Goal: Task Accomplishment & Management: Complete application form

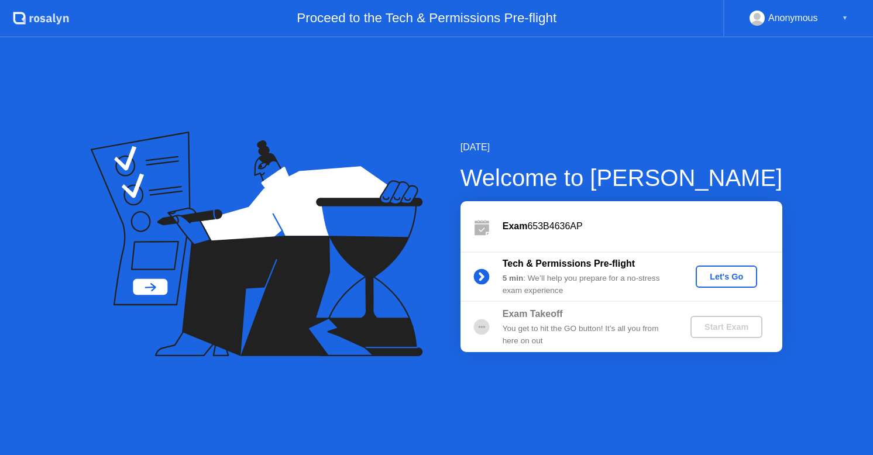
click at [712, 273] on div "Let's Go" at bounding box center [726, 276] width 52 height 9
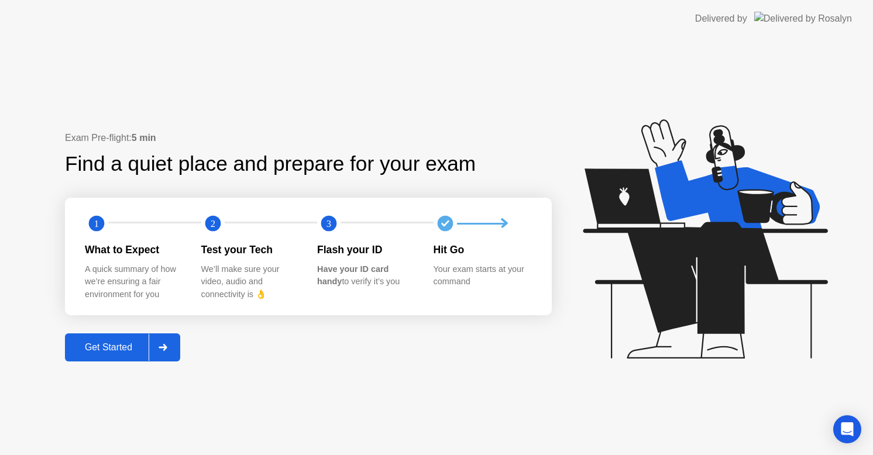
click at [102, 352] on div "Get Started" at bounding box center [108, 347] width 80 height 11
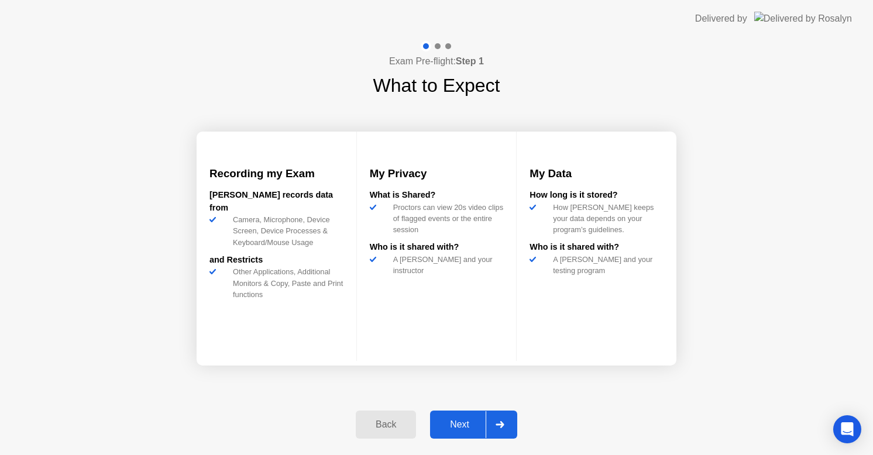
click at [462, 424] on div "Next" at bounding box center [459, 424] width 52 height 11
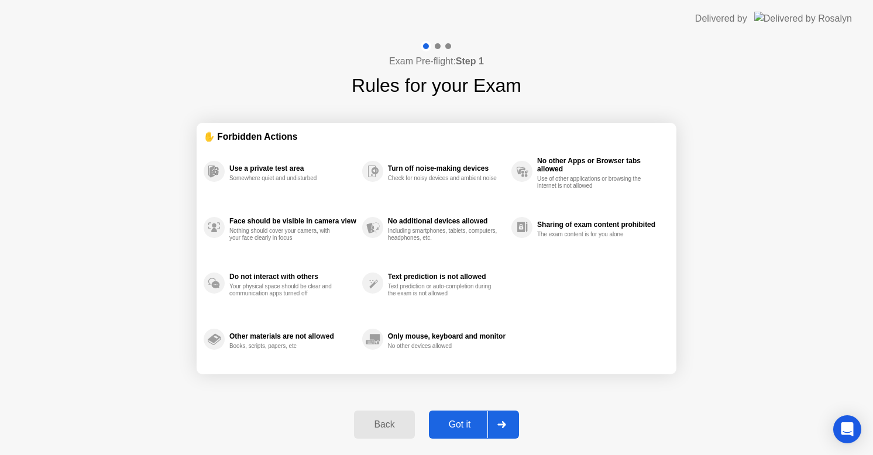
click at [466, 427] on div "Got it" at bounding box center [459, 424] width 55 height 11
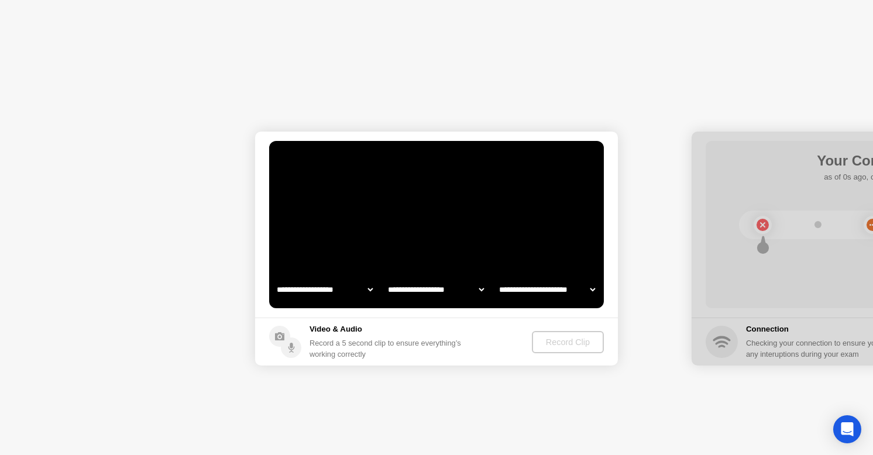
select select "**********"
select select "*******"
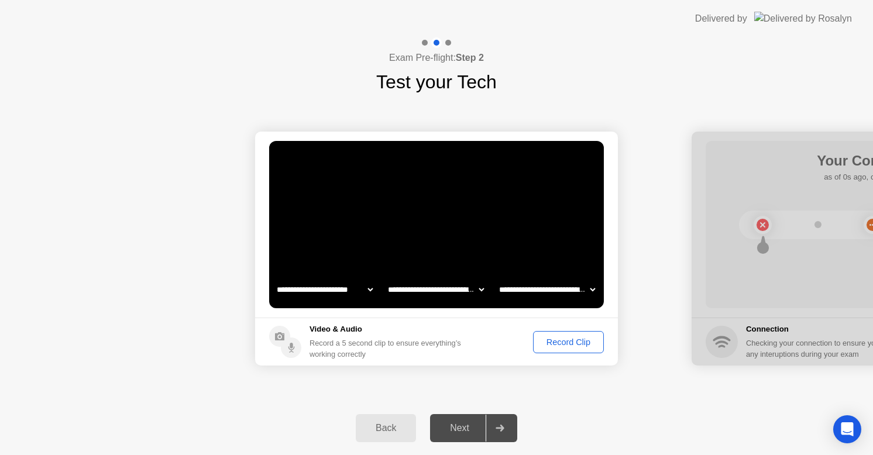
click at [565, 342] on div "Record Clip" at bounding box center [568, 341] width 63 height 9
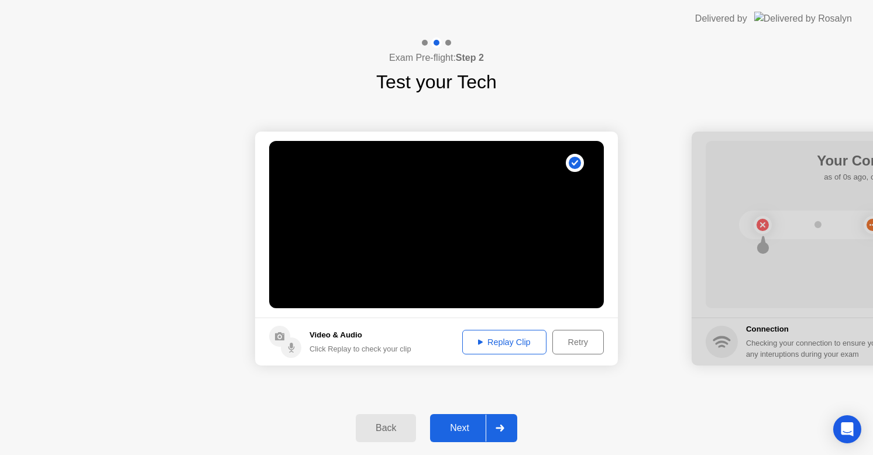
click at [457, 427] on div "Next" at bounding box center [459, 428] width 52 height 11
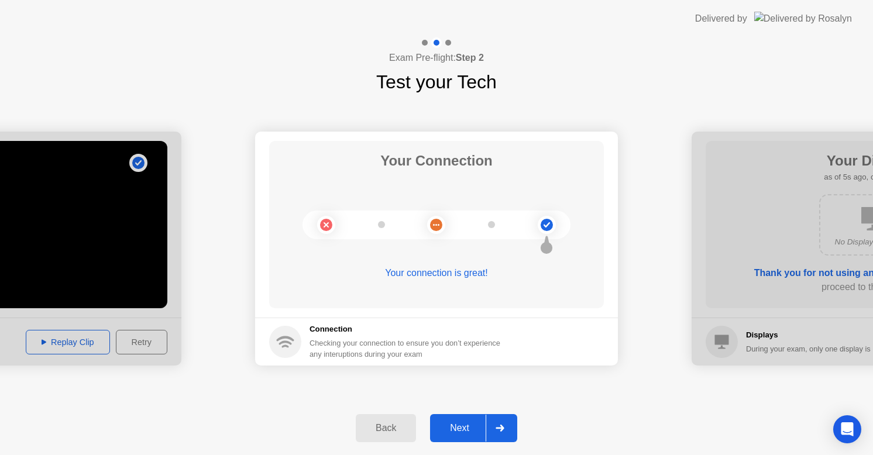
click at [468, 425] on div "Next" at bounding box center [459, 428] width 52 height 11
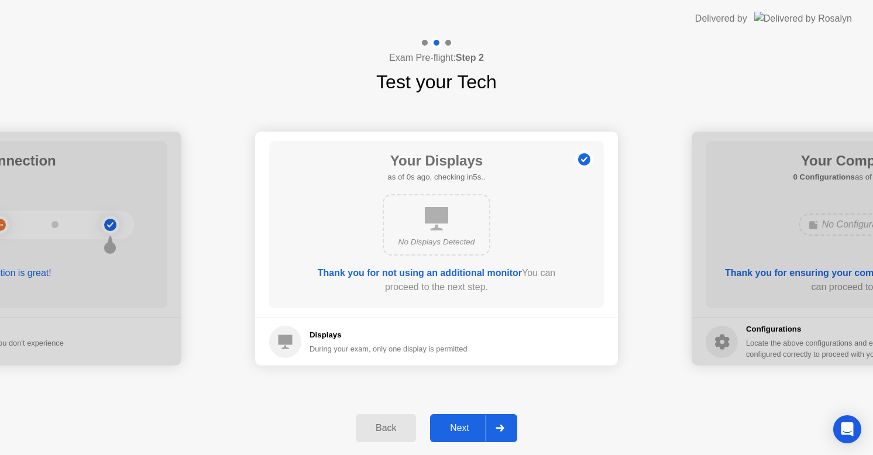
click at [449, 425] on div "Next" at bounding box center [459, 428] width 52 height 11
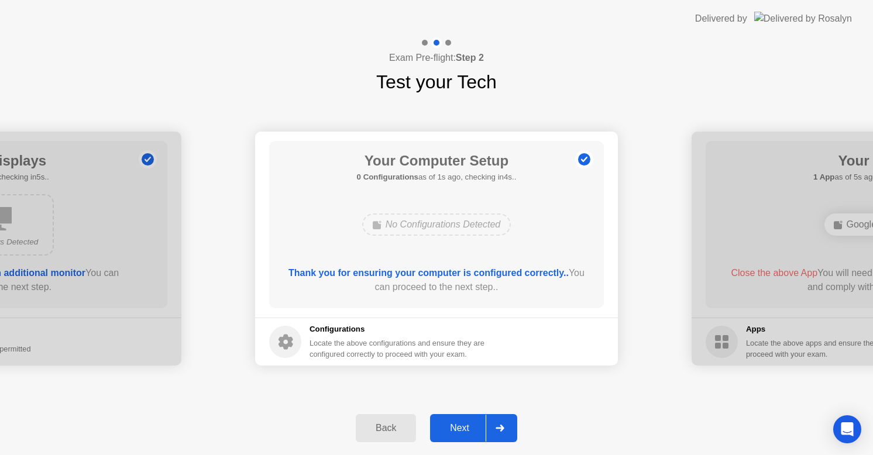
click at [452, 424] on div "Next" at bounding box center [459, 428] width 52 height 11
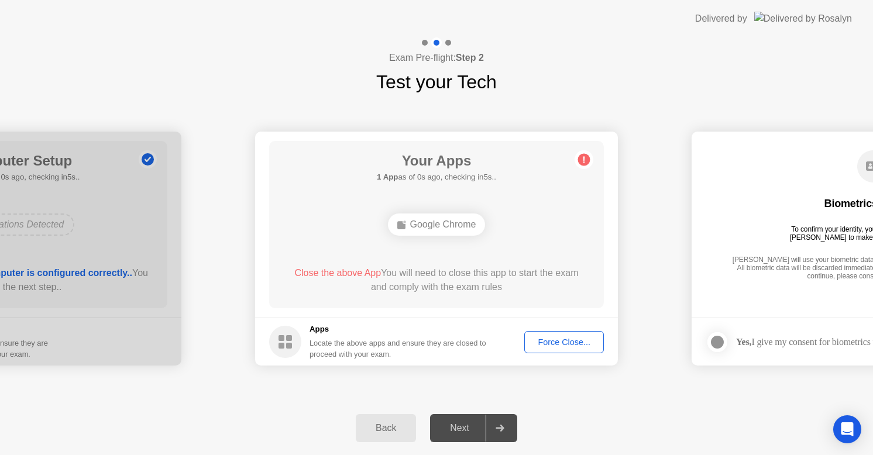
click at [452, 424] on div "Next" at bounding box center [459, 428] width 52 height 11
click at [197, 6] on header "Delivered by" at bounding box center [436, 18] width 873 height 37
drag, startPoint x: 595, startPoint y: 11, endPoint x: 626, endPoint y: 26, distance: 34.5
click at [597, 32] on header "Delivered by" at bounding box center [436, 18] width 873 height 37
click at [433, 224] on div "Google Chrome" at bounding box center [437, 224] width 98 height 22
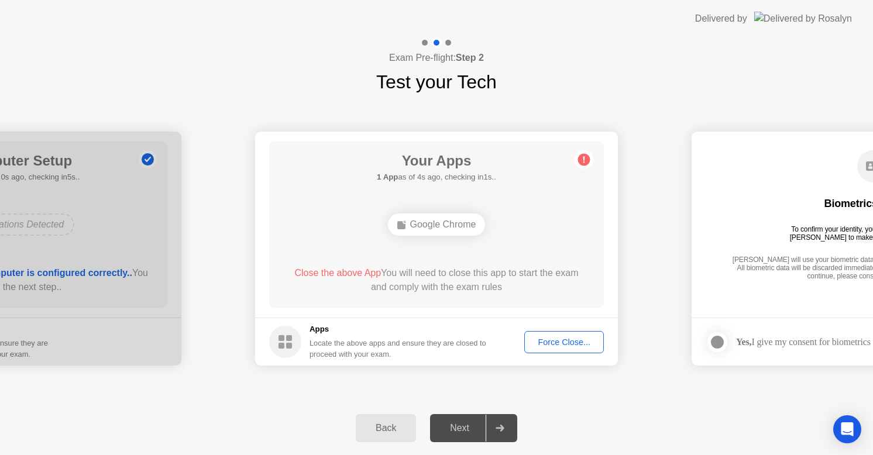
click at [552, 343] on div "Force Close..." at bounding box center [563, 341] width 71 height 9
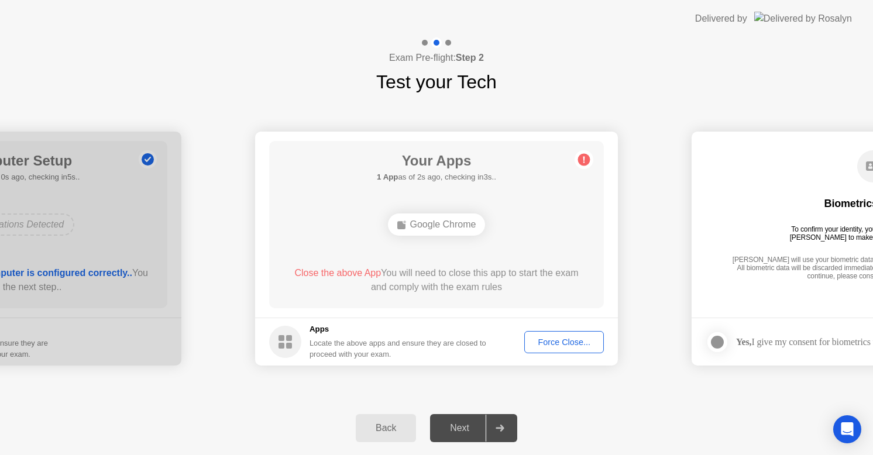
click at [544, 179] on div "Your Apps 1 App as of 2s ago, checking in3s.. Google Chrome Close the above App…" at bounding box center [436, 224] width 335 height 167
click at [573, 160] on div "Your Apps 1 App as of 3s ago, checking in2s.. Google Chrome Close the above App…" at bounding box center [436, 224] width 335 height 167
click at [581, 159] on circle at bounding box center [584, 160] width 12 height 12
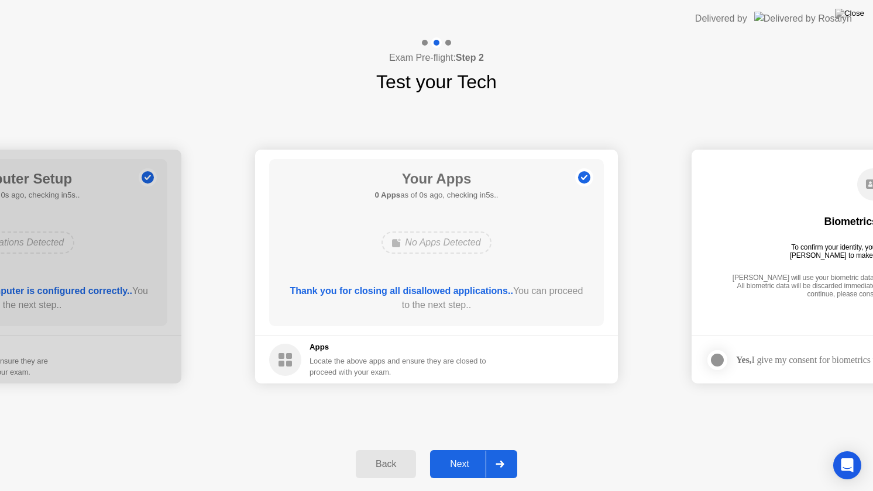
click at [337, 282] on div "Your Apps 0 Apps as of 0s ago, checking in5s.. No Apps Detected Thank you for c…" at bounding box center [436, 242] width 335 height 167
click at [552, 324] on div "Your Apps 0 Apps as of 1s ago, checking in4s.. No Apps Detected Thank you for c…" at bounding box center [436, 242] width 335 height 167
click at [452, 454] on div "Next" at bounding box center [459, 464] width 52 height 11
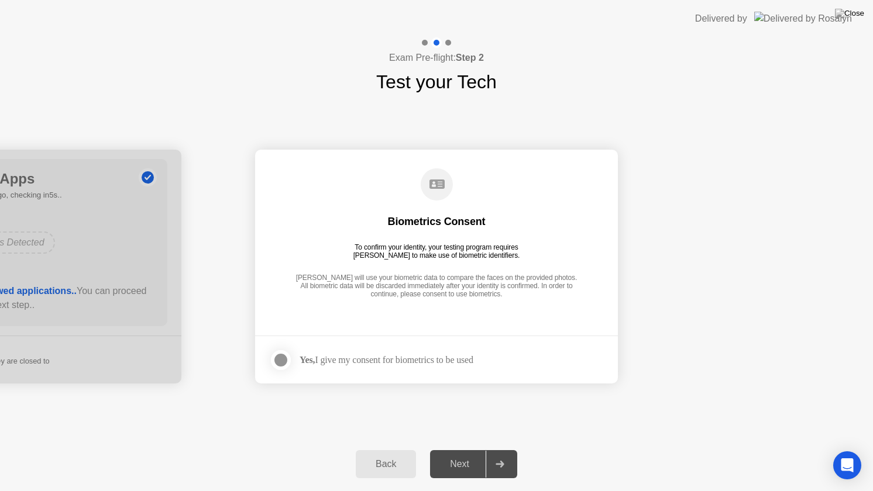
click at [406, 363] on div "Yes, I give my consent for biometrics to be used" at bounding box center [386, 359] width 174 height 11
click at [457, 454] on div "Next" at bounding box center [459, 464] width 52 height 11
click at [387, 236] on div "Biometrics Consent To confirm your identity, your testing program requires [PER…" at bounding box center [436, 234] width 335 height 150
click at [437, 207] on div "Biometrics Consent To confirm your identity, your testing program requires [PER…" at bounding box center [436, 234] width 335 height 150
click at [432, 180] on icon at bounding box center [436, 184] width 15 height 9
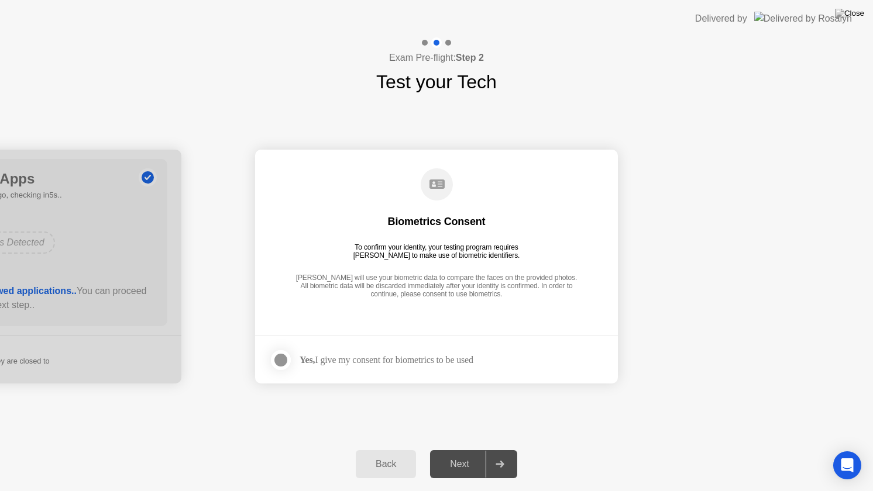
click at [280, 360] on div at bounding box center [281, 360] width 14 height 14
click at [465, 454] on div "Next" at bounding box center [459, 464] width 52 height 11
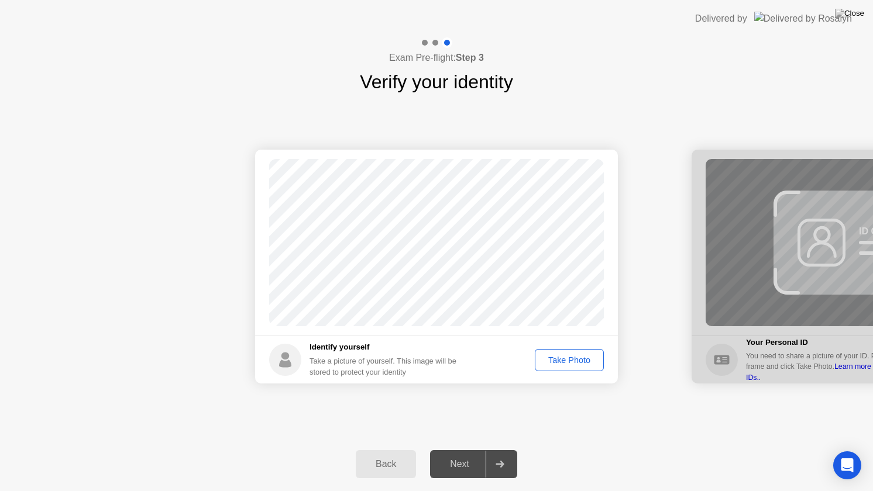
click at [577, 366] on button "Take Photo" at bounding box center [569, 360] width 69 height 22
click at [468, 454] on div "Next" at bounding box center [459, 464] width 52 height 11
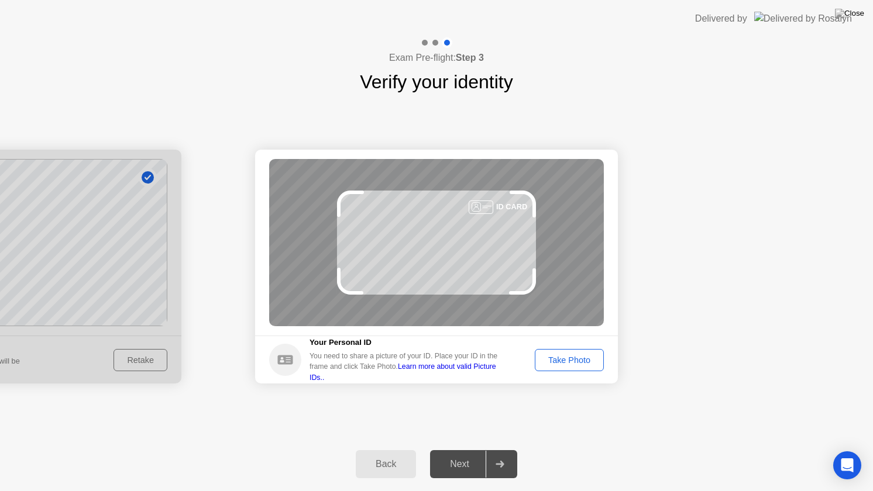
click at [574, 364] on div "Take Photo" at bounding box center [569, 360] width 61 height 9
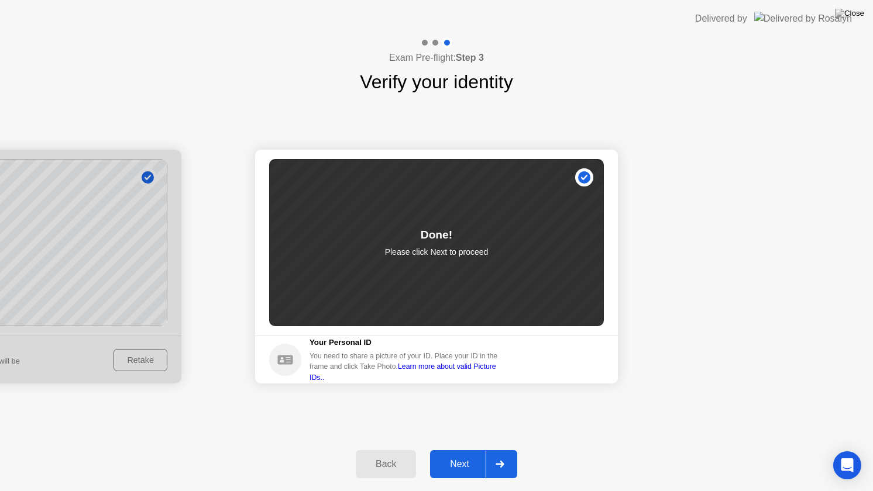
click at [449, 454] on button "Next" at bounding box center [473, 464] width 87 height 28
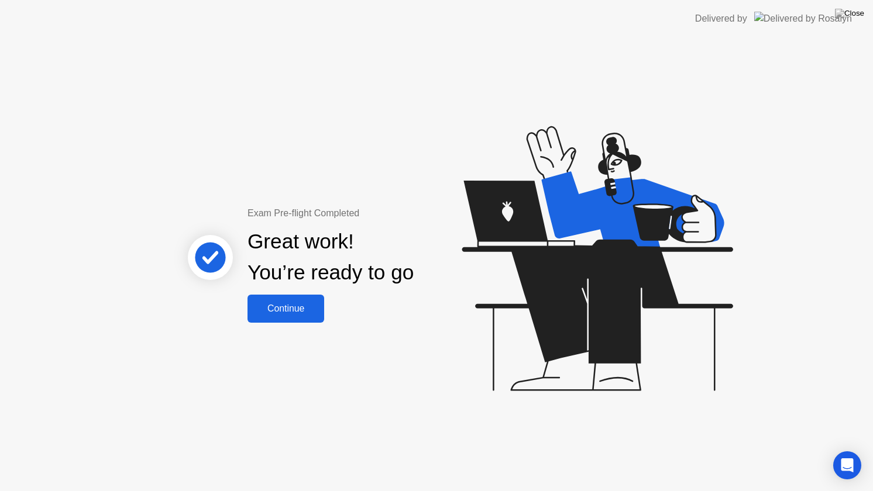
click at [284, 304] on div "Continue" at bounding box center [286, 309] width 70 height 11
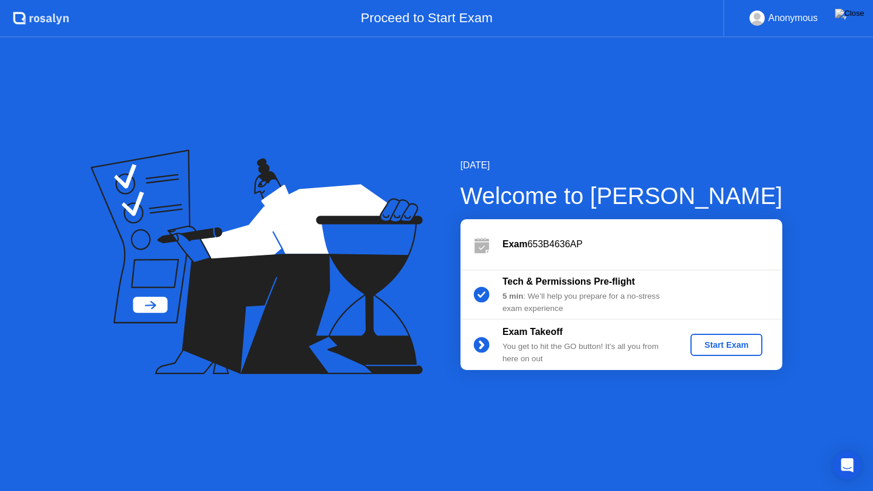
click at [737, 346] on div "Start Exam" at bounding box center [726, 344] width 63 height 9
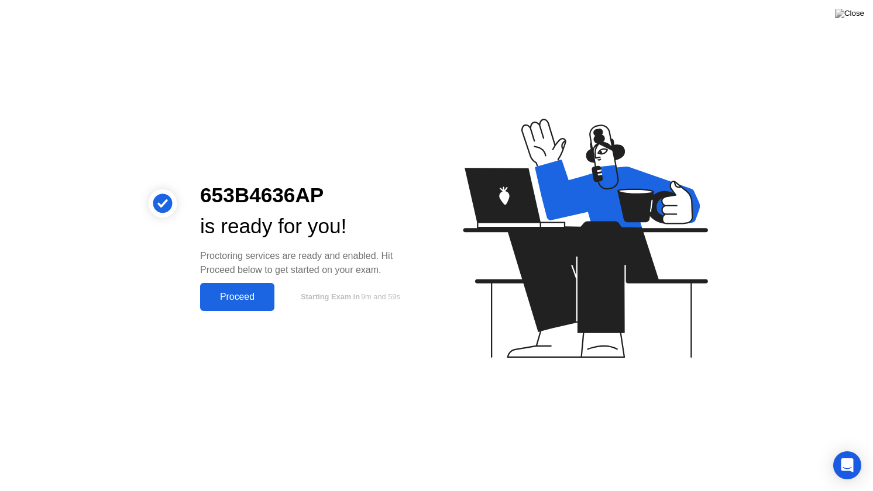
click at [229, 297] on div "Proceed" at bounding box center [237, 297] width 67 height 11
